Goal: Task Accomplishment & Management: Use online tool/utility

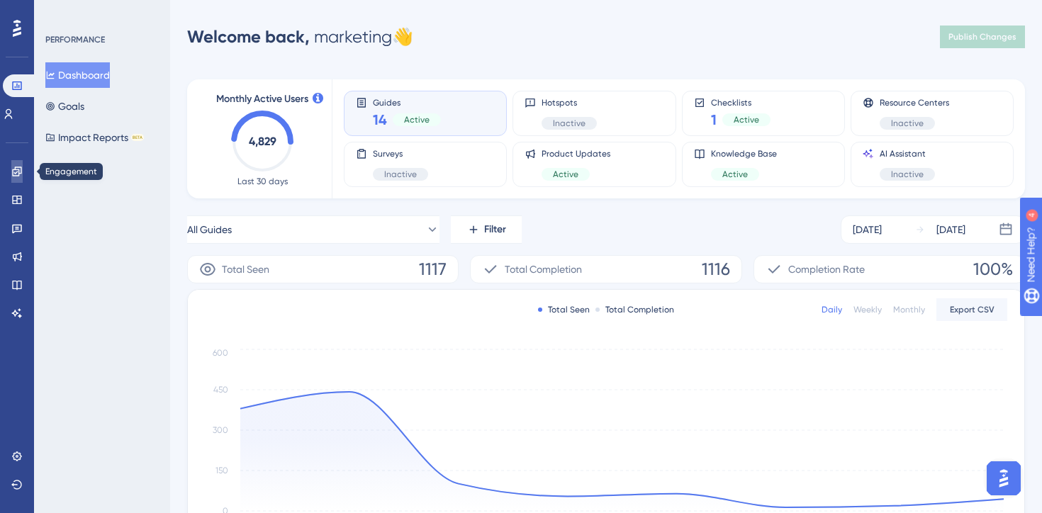
click at [21, 172] on icon at bounding box center [16, 171] width 11 height 11
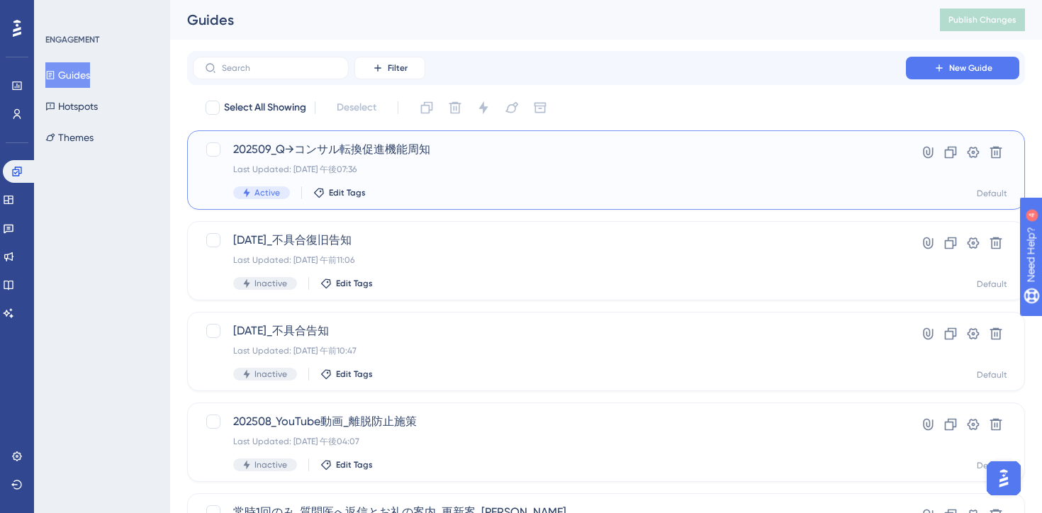
click at [564, 184] on div "202509_Q→コンサル転換促進機能周知 Last Updated: 2025年8月29日 午後07:36 Active Edit Tags" at bounding box center [549, 170] width 633 height 58
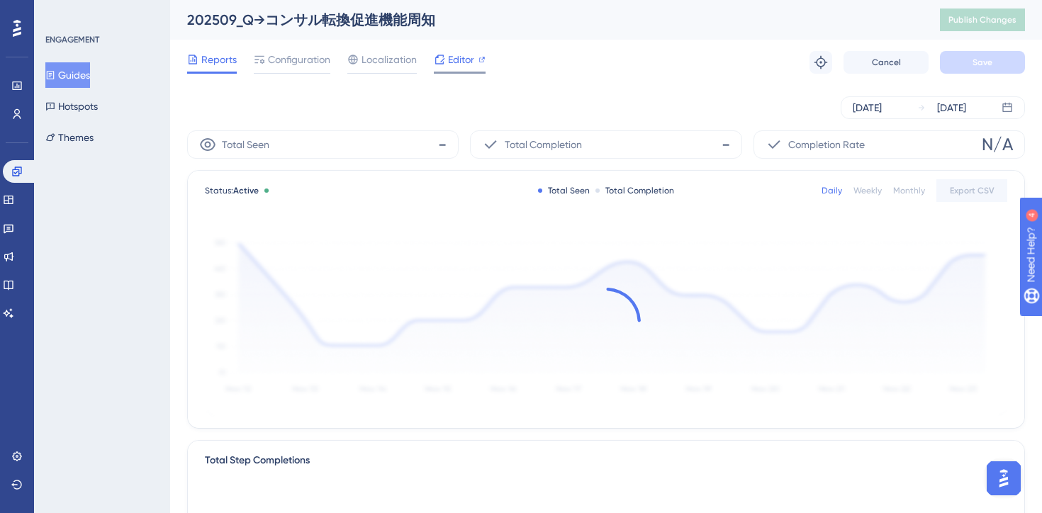
click at [458, 63] on span "Editor" at bounding box center [461, 59] width 26 height 17
click at [962, 20] on span "Publish Changes" at bounding box center [983, 19] width 68 height 11
